Goal: Task Accomplishment & Management: Use online tool/utility

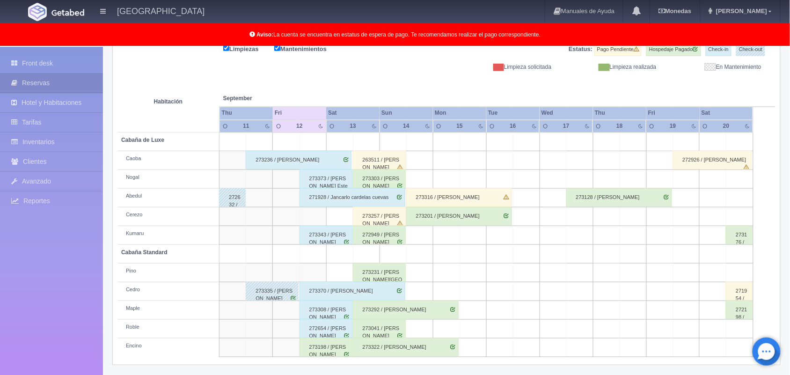
scroll to position [128, 0]
click at [298, 154] on div "273236 / [PERSON_NAME]" at bounding box center [299, 160] width 106 height 19
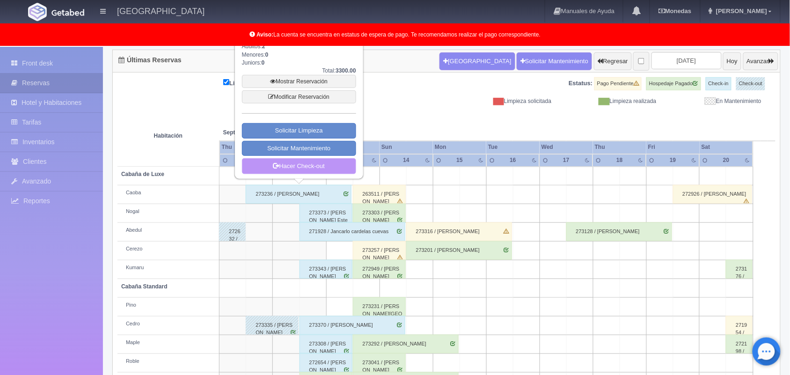
scroll to position [93, 0]
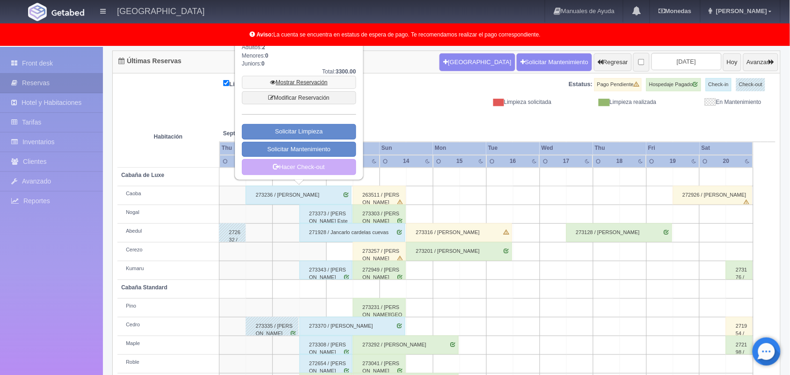
click at [305, 81] on link "Mostrar Reservación" at bounding box center [299, 82] width 114 height 13
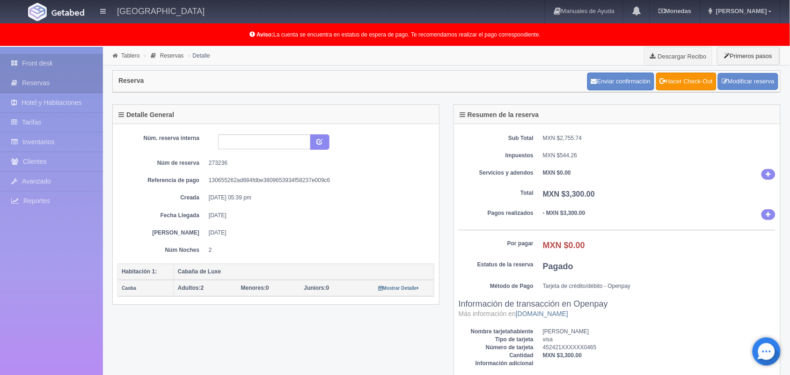
click at [46, 66] on link "Front desk" at bounding box center [51, 63] width 103 height 19
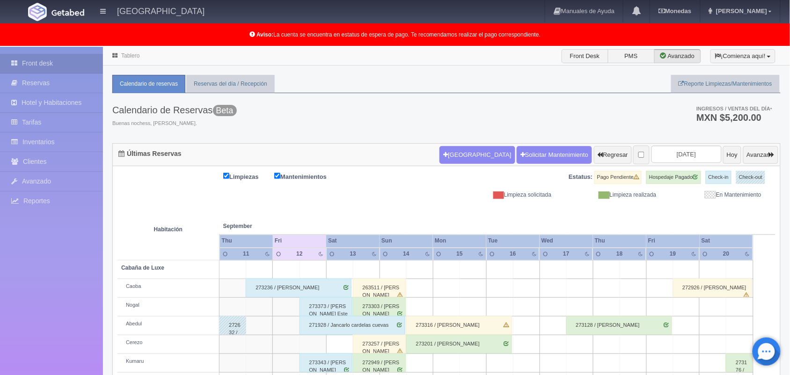
scroll to position [130, 0]
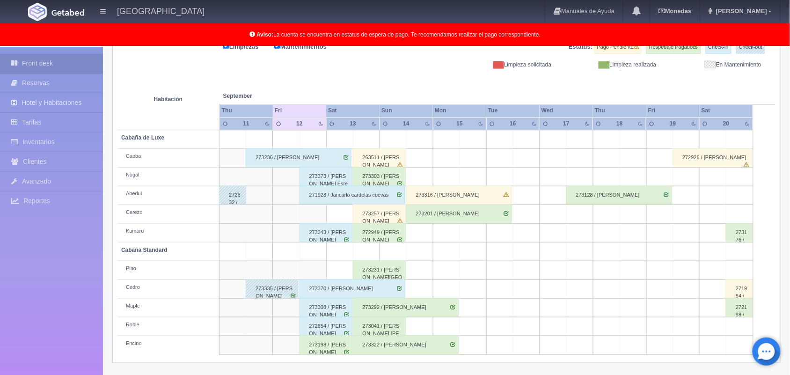
click at [336, 344] on div "273198 / [PERSON_NAME]" at bounding box center [326, 345] width 53 height 19
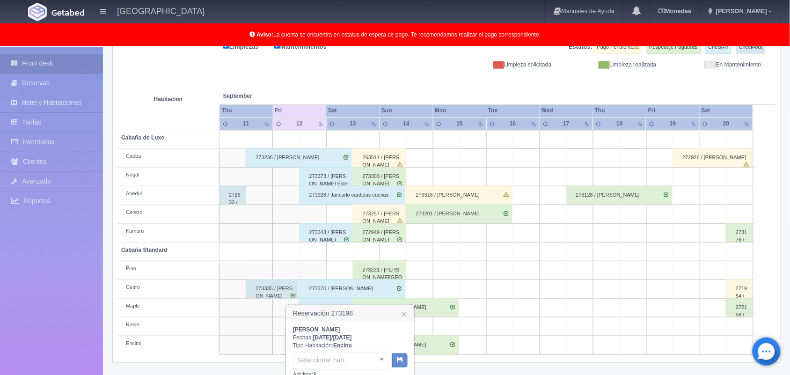
scroll to position [268, 0]
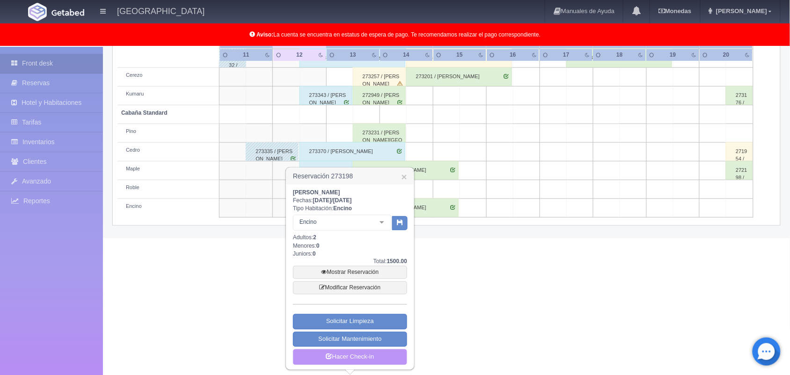
click at [357, 359] on link "Hacer Check-in" at bounding box center [350, 357] width 114 height 16
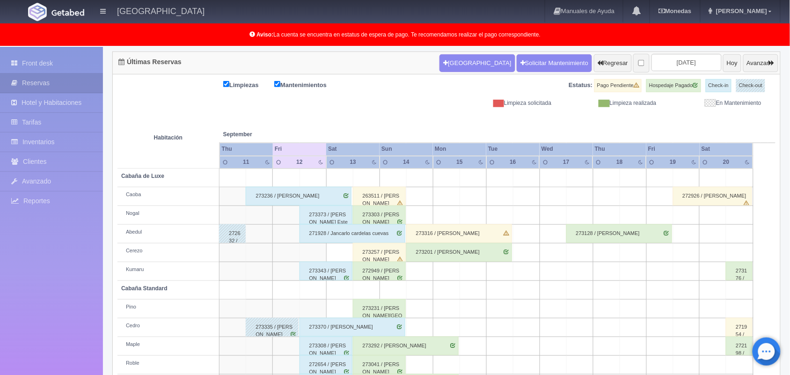
scroll to position [130, 0]
